Goal: Navigation & Orientation: Find specific page/section

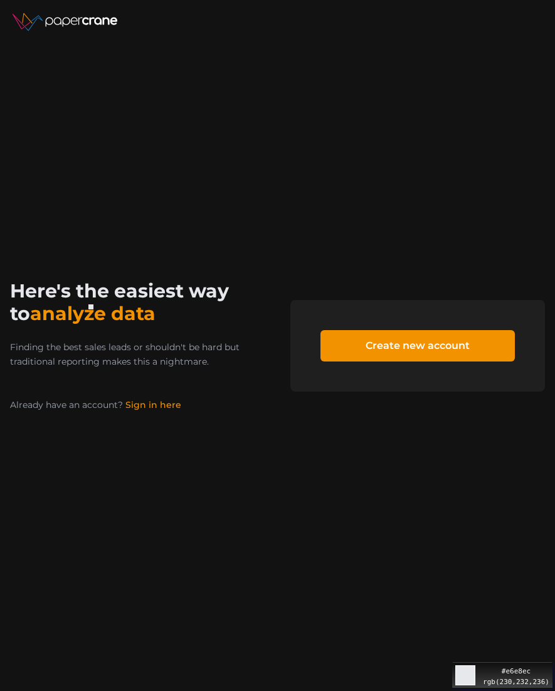
click at [78, 291] on div "Move your 🖱️ to pick a color #e6e8ec rgb(230,232,236)" at bounding box center [277, 345] width 555 height 691
click at [145, 403] on link "Sign in here" at bounding box center [153, 404] width 56 height 11
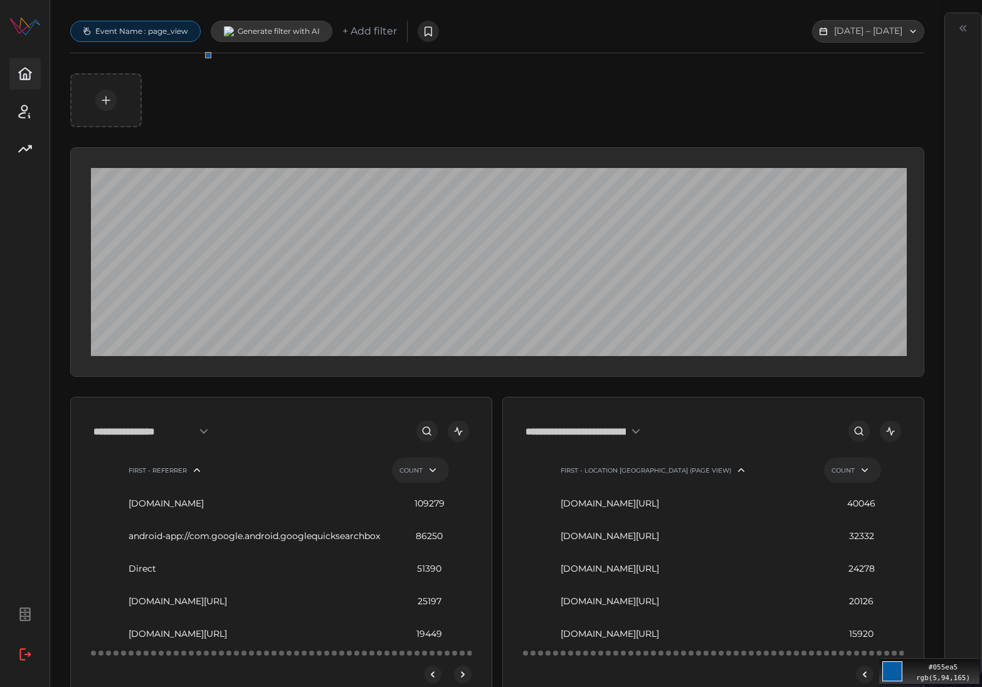
click at [196, 40] on div "Move your 🖱️ to pick a color #055ea5 rgb(5,94,165)" at bounding box center [492, 634] width 985 height 1268
click at [34, 615] on span "button" at bounding box center [25, 614] width 29 height 29
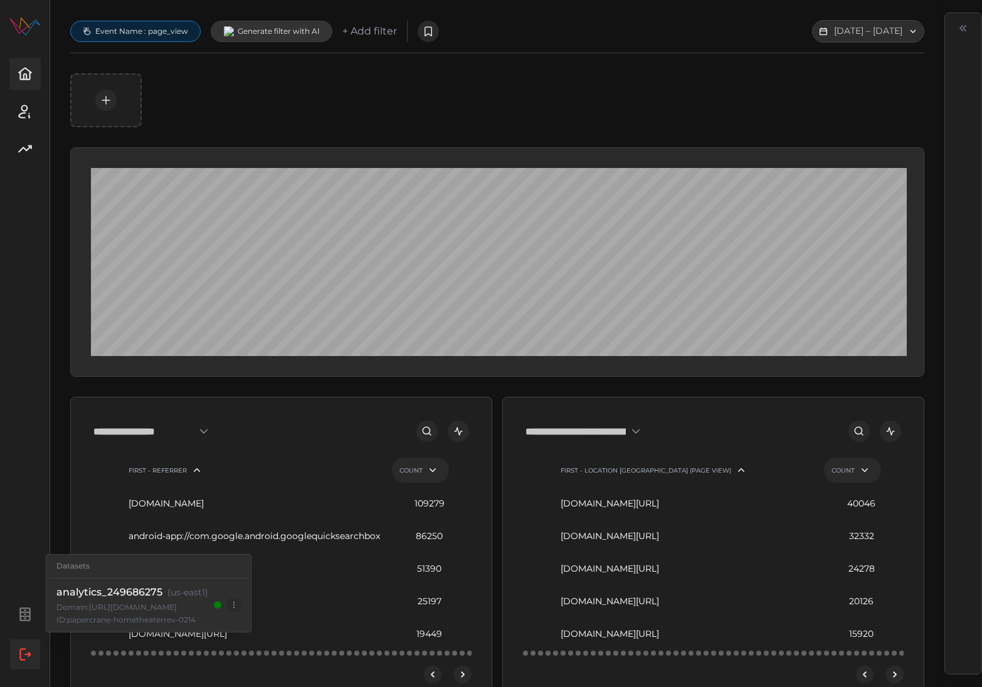
click at [18, 650] on icon "button" at bounding box center [25, 655] width 16 height 16
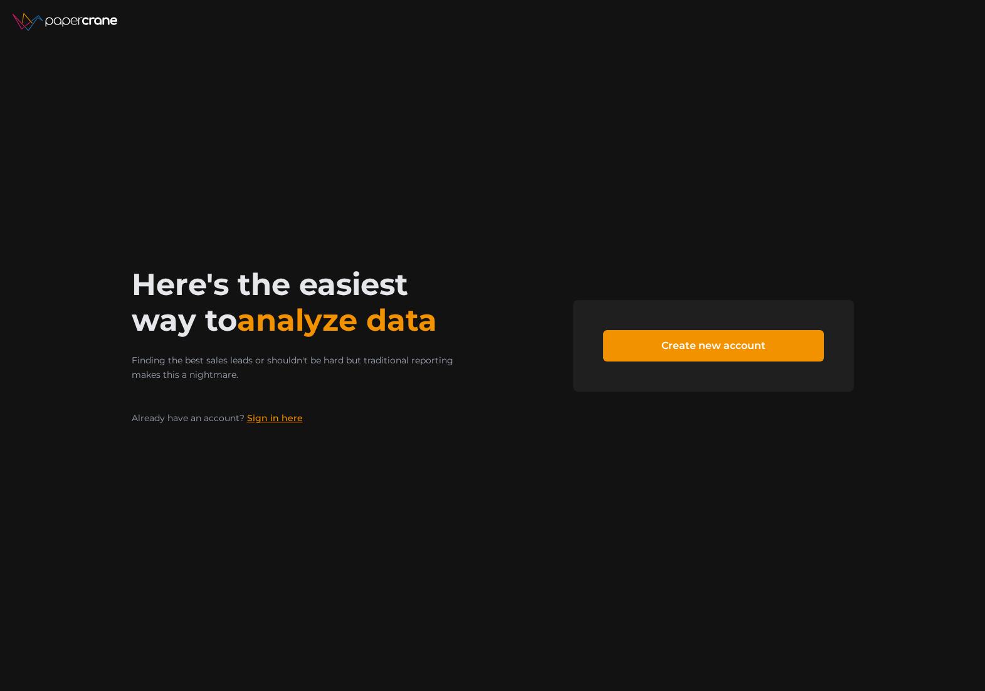
click at [296, 420] on link "Sign in here" at bounding box center [275, 417] width 56 height 11
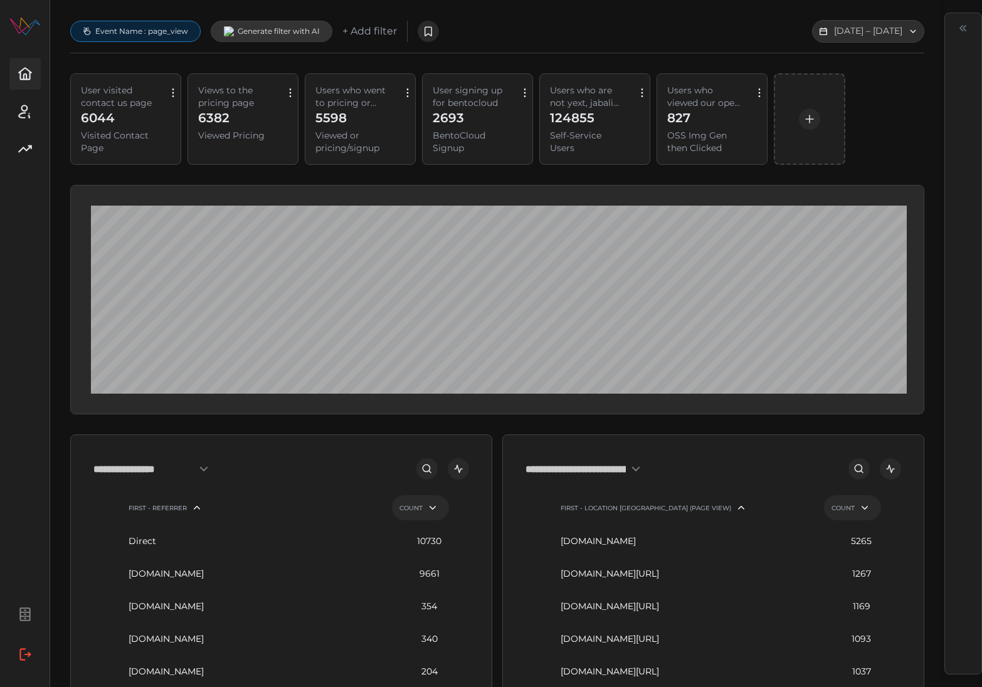
click at [482, 132] on p "BentoCloud Signup" at bounding box center [469, 141] width 73 height 25
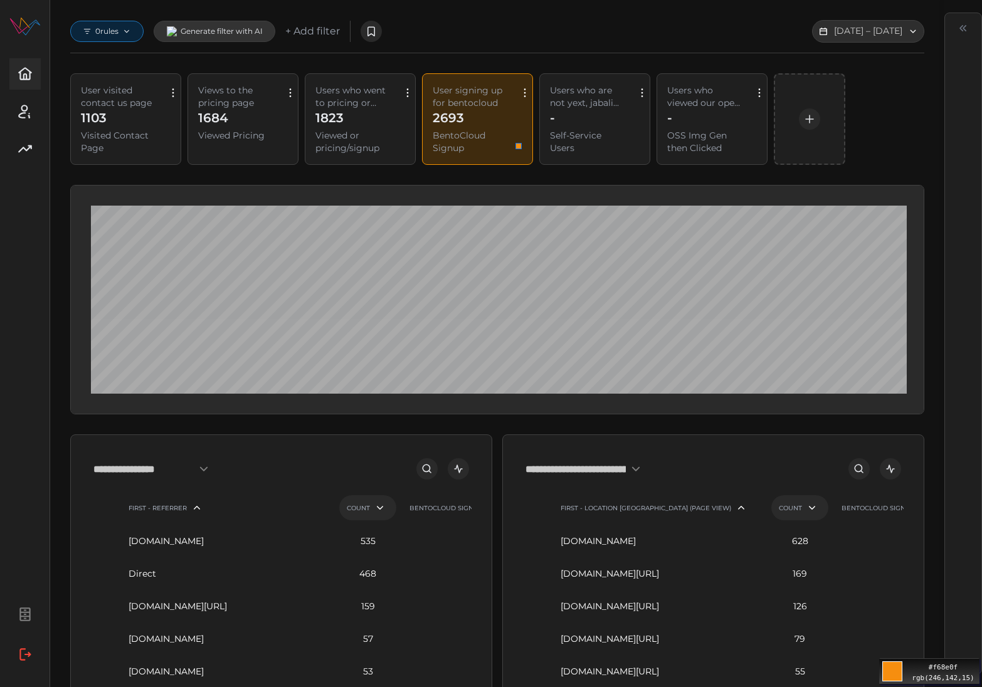
click at [534, 130] on div "Move your 🖱️ to pick a color #f68e0f rgb(246,142,15)" at bounding box center [492, 652] width 985 height 1305
